Goal: Transaction & Acquisition: Purchase product/service

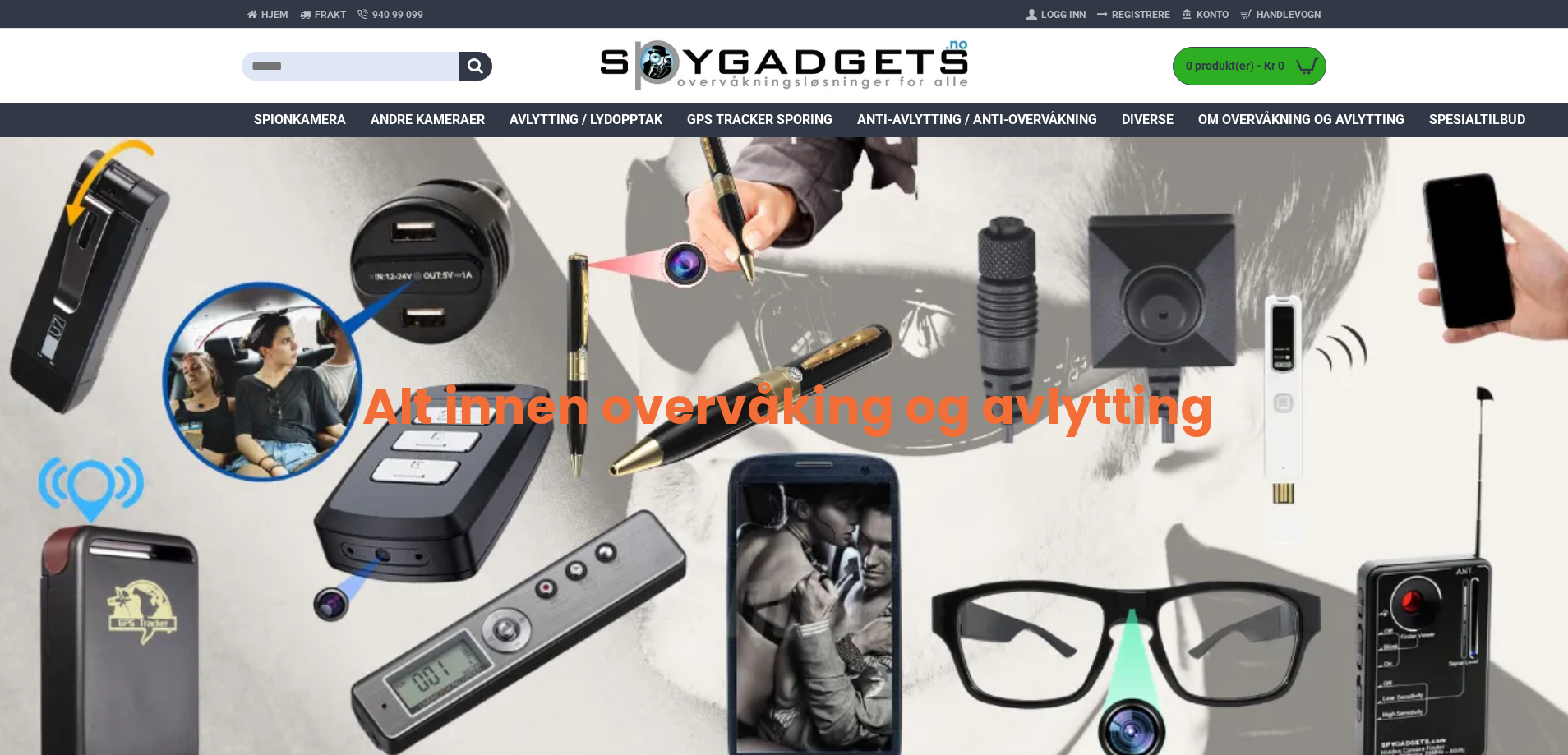
click at [763, 118] on span "GPS Tracker Sporing" at bounding box center [760, 119] width 145 height 19
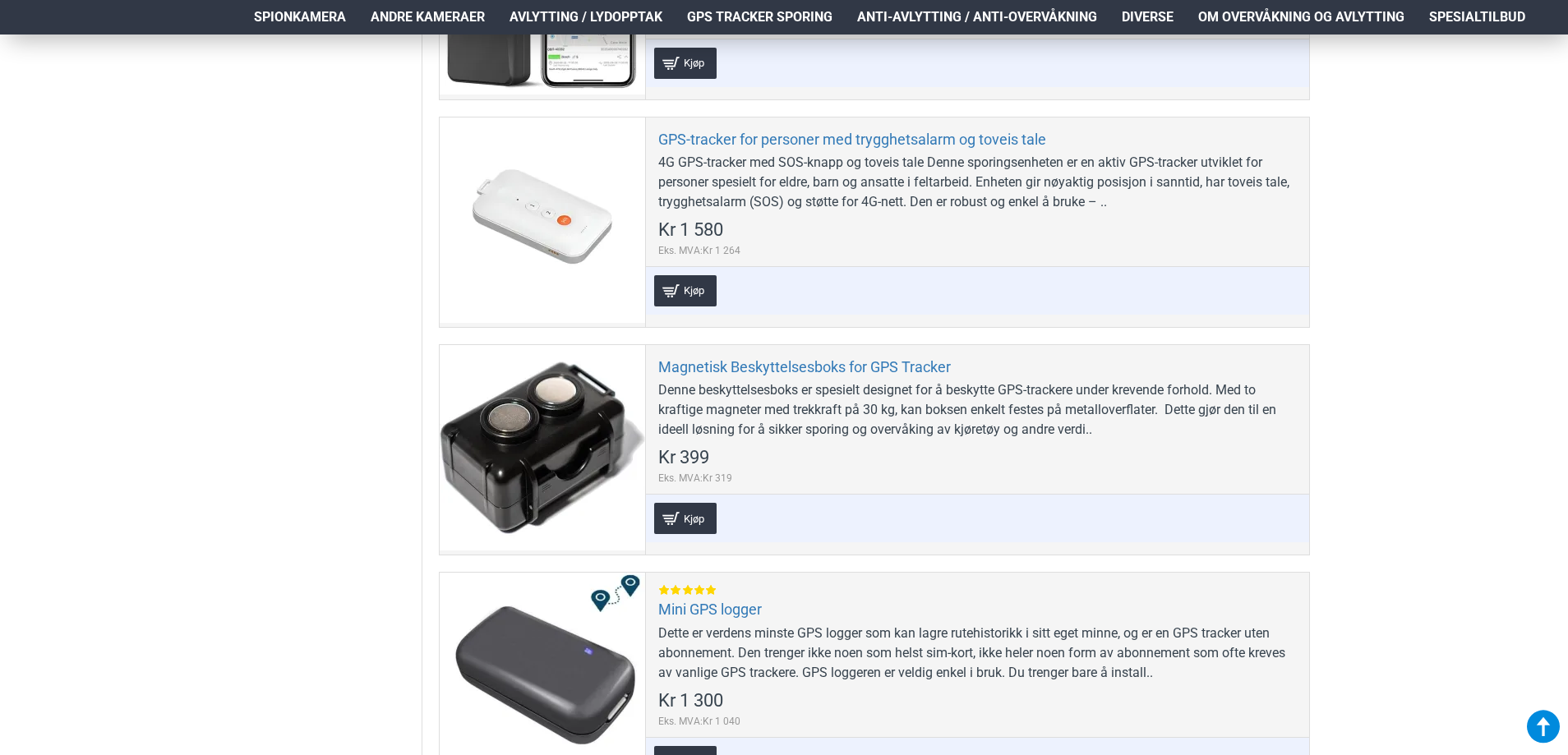
scroll to position [1561, 0]
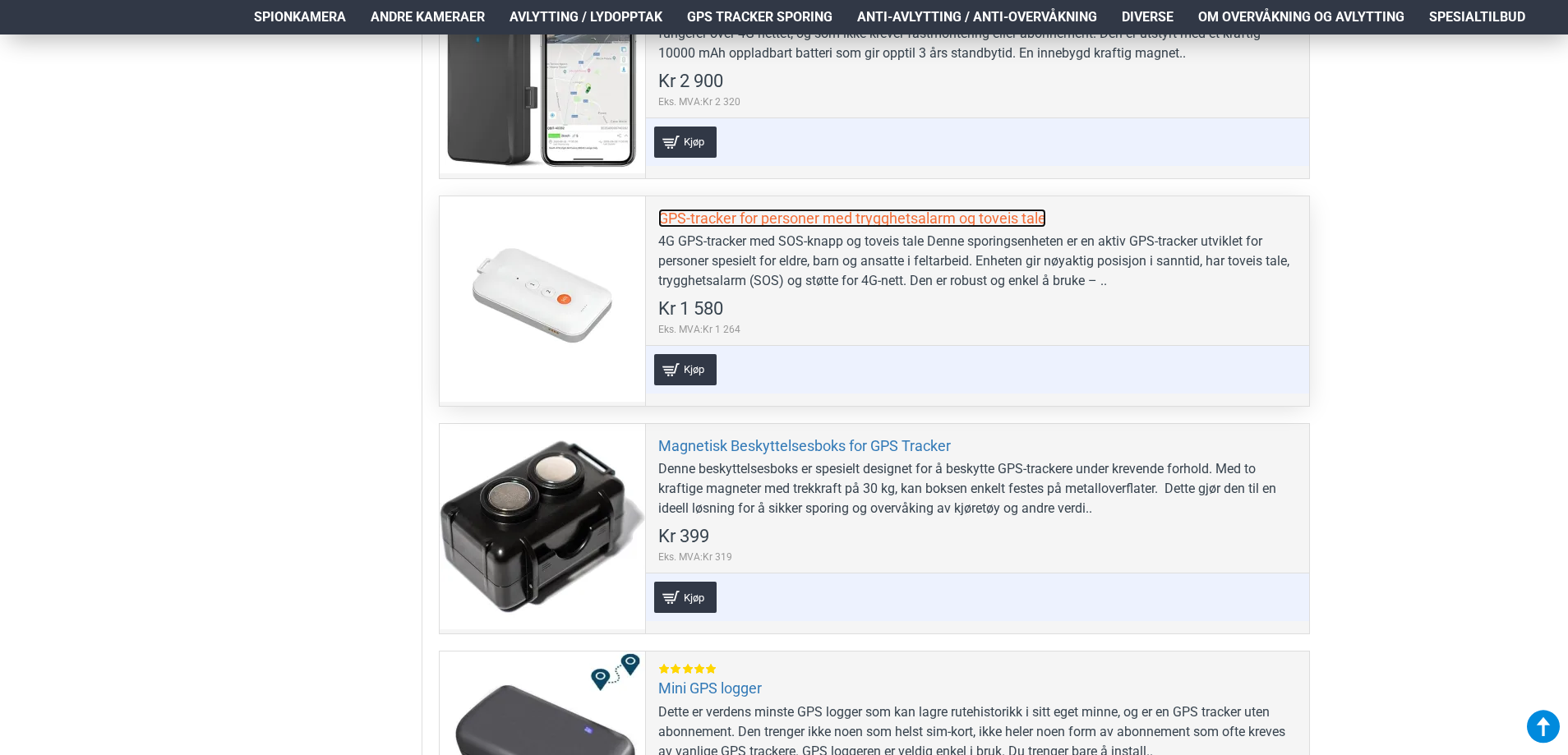
click at [764, 214] on link "GPS-tracker for personer med trygghetsalarm og toveis tale" at bounding box center [852, 218] width 388 height 19
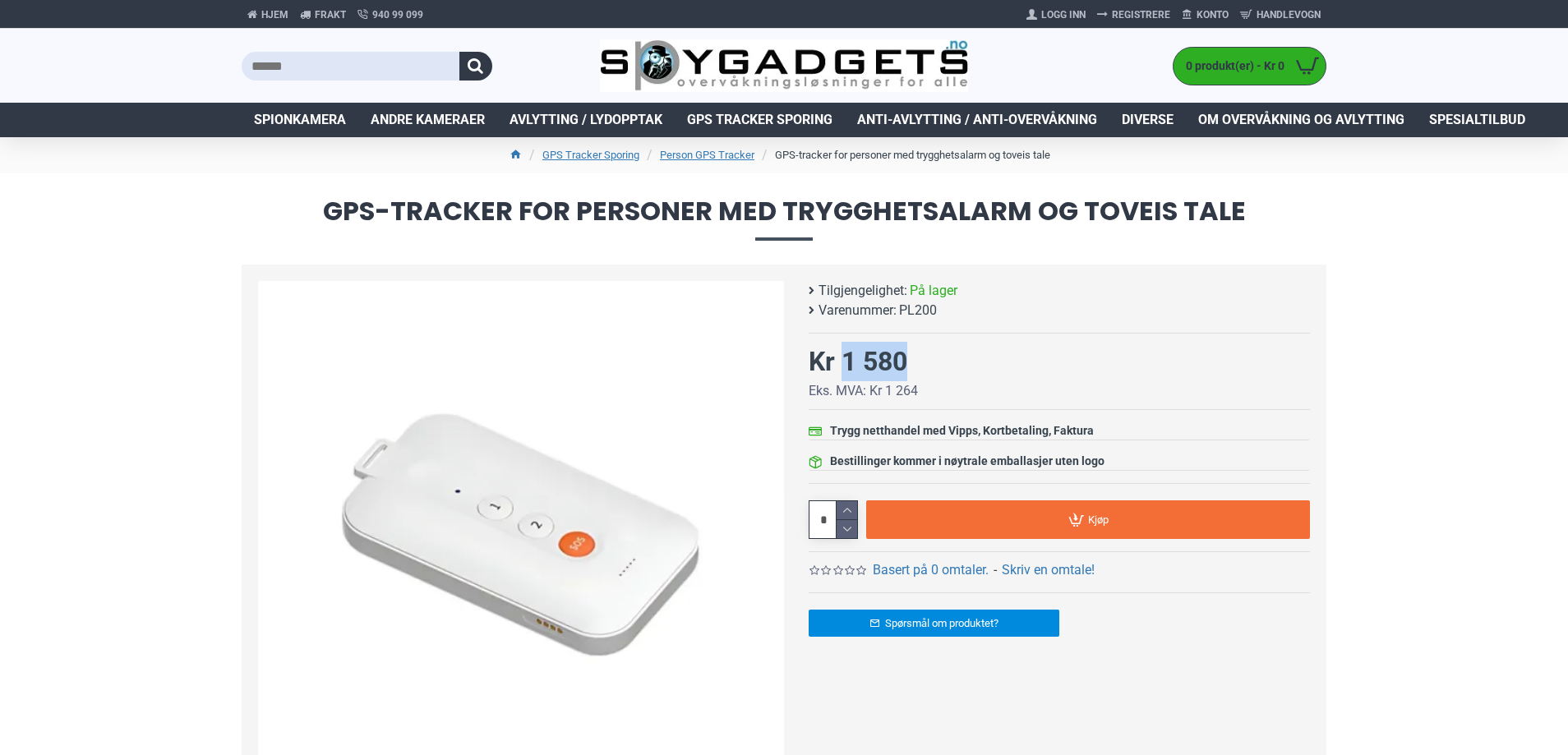
drag, startPoint x: 906, startPoint y: 360, endPoint x: 847, endPoint y: 357, distance: 59.1
click at [847, 357] on div "Kr 1 580" at bounding box center [857, 361] width 99 height 40
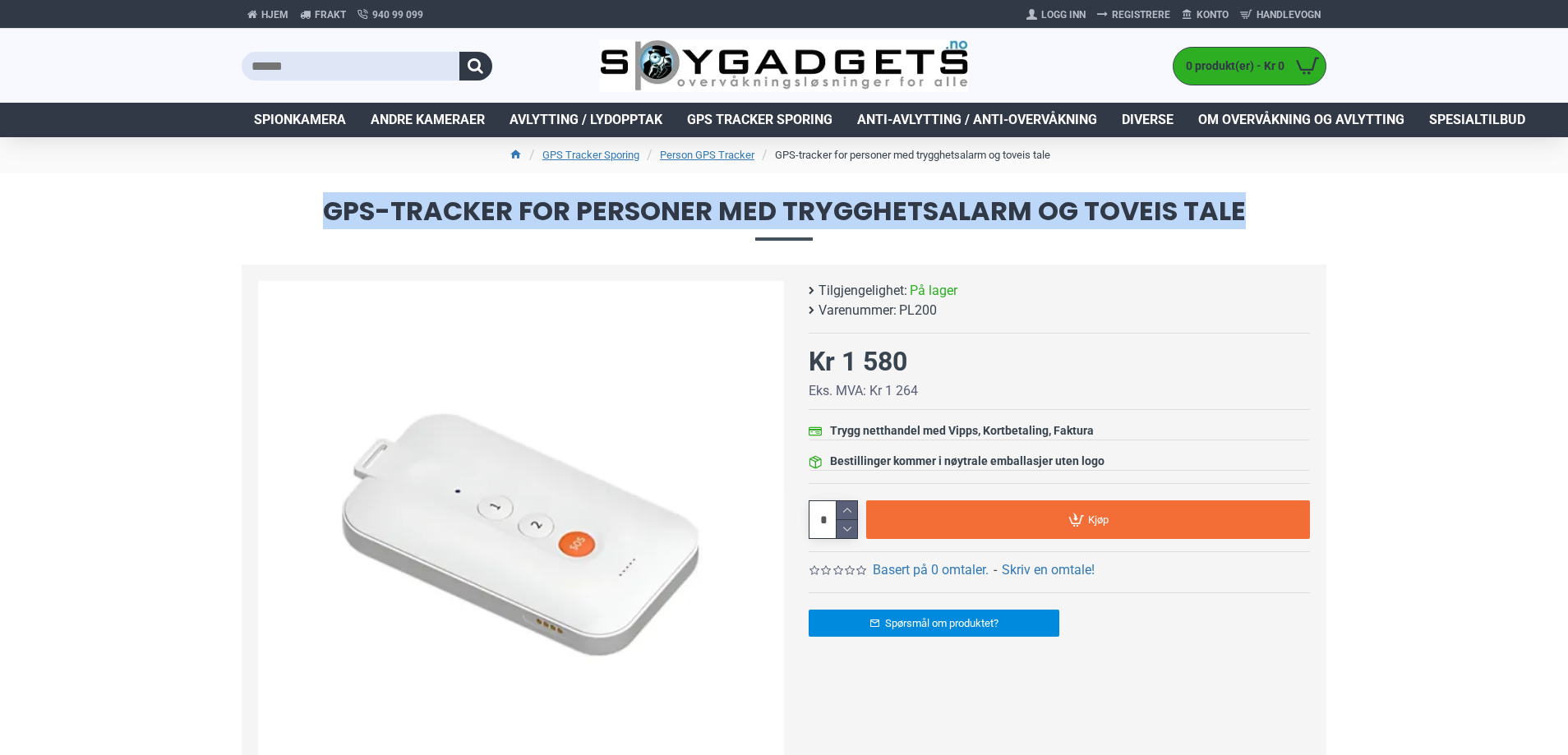
drag, startPoint x: 326, startPoint y: 204, endPoint x: 1238, endPoint y: 213, distance: 912.0
click at [1238, 213] on span "GPS-tracker for personer med trygghetsalarm og toveis tale" at bounding box center [783, 219] width 1084 height 42
copy span "GPS-tracker for personer med trygghetsalarm og toveis tale"
